Goal: Navigation & Orientation: Find specific page/section

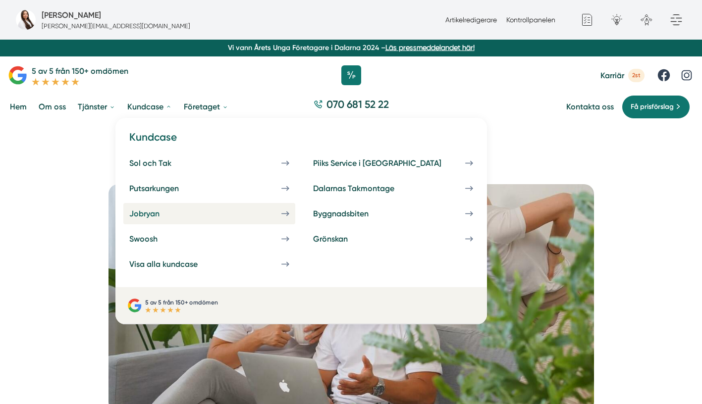
click at [192, 216] on link "Jobryan" at bounding box center [209, 213] width 172 height 21
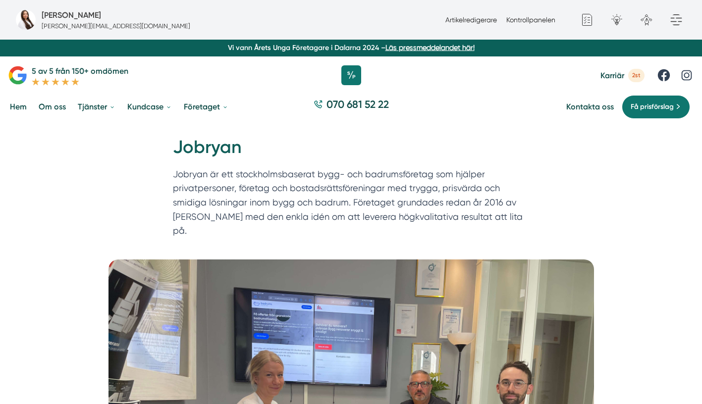
click at [50, 107] on link "Om oss" at bounding box center [52, 106] width 31 height 25
